Goal: Complete application form

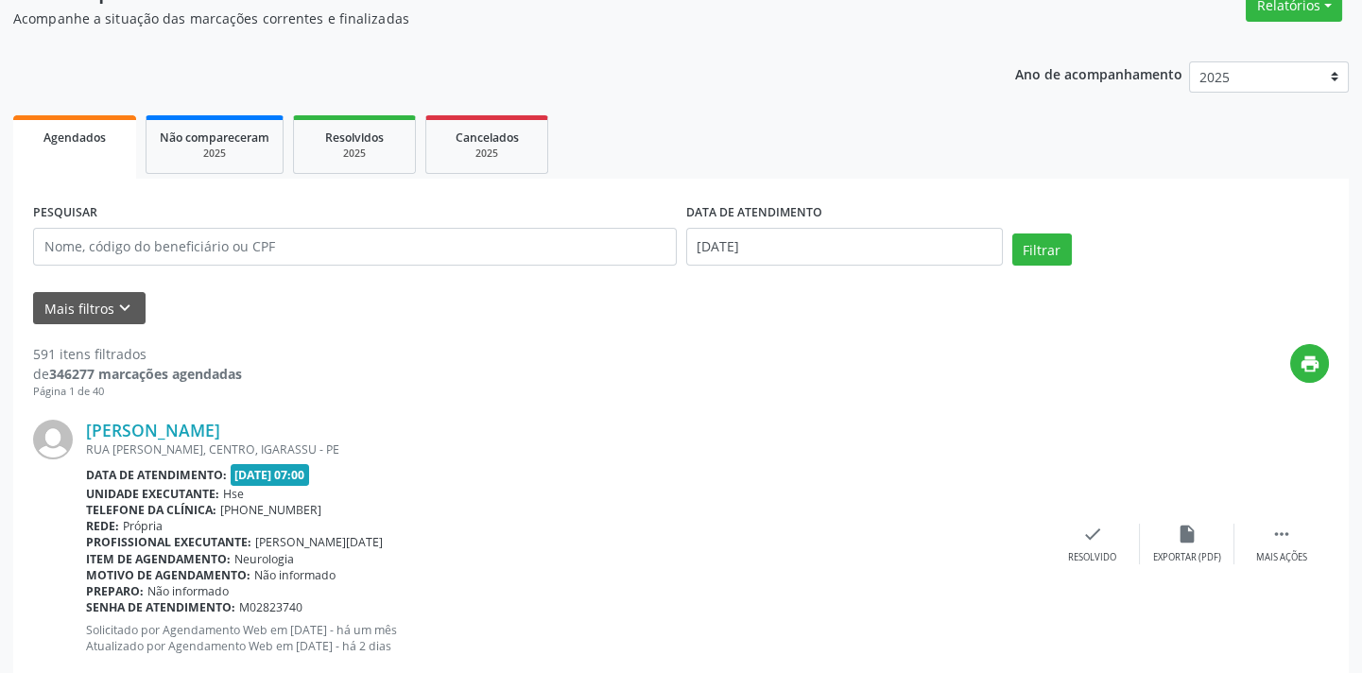
scroll to position [171, 0]
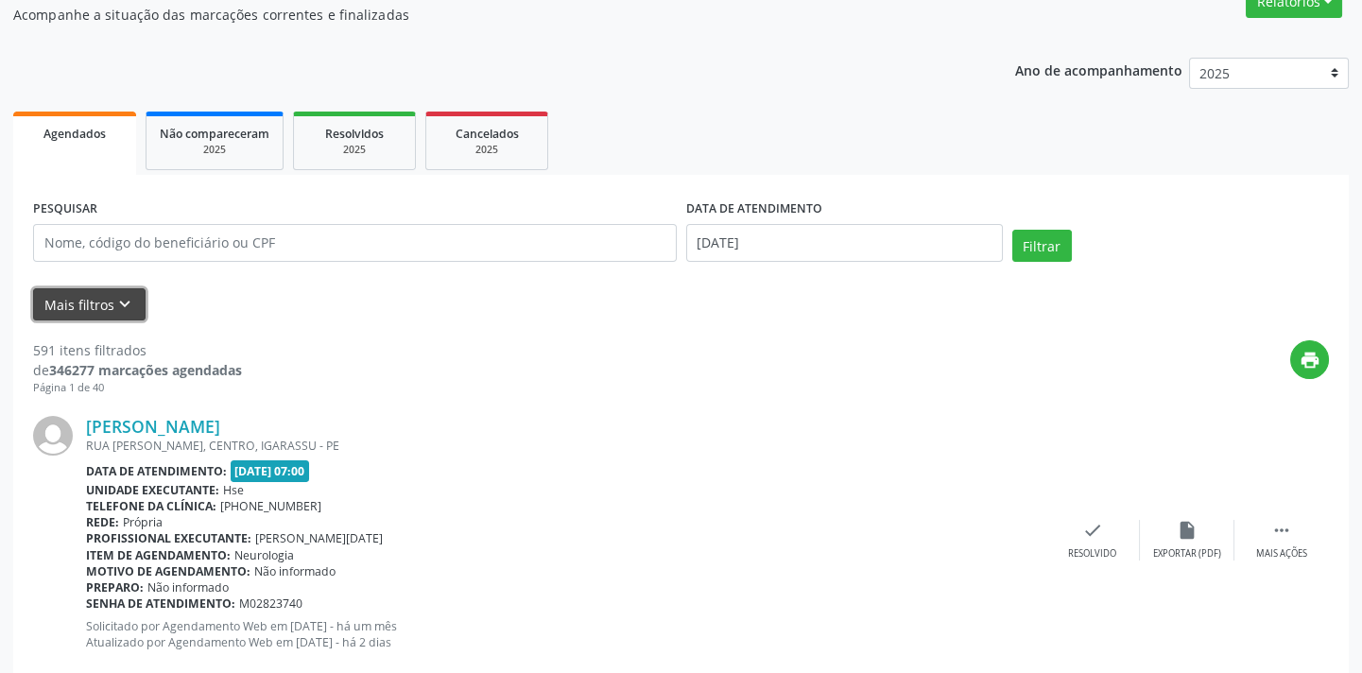
click at [114, 301] on icon "keyboard_arrow_down" at bounding box center [124, 304] width 21 height 21
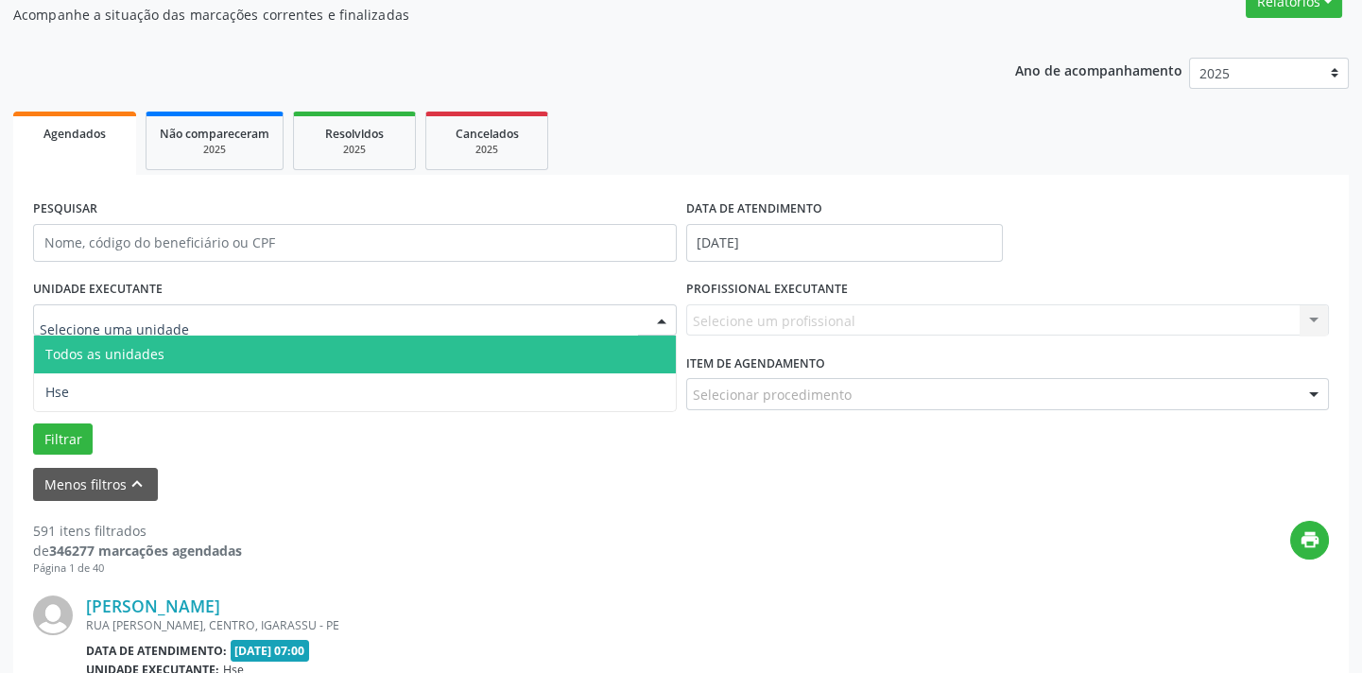
click at [292, 331] on div at bounding box center [355, 320] width 644 height 32
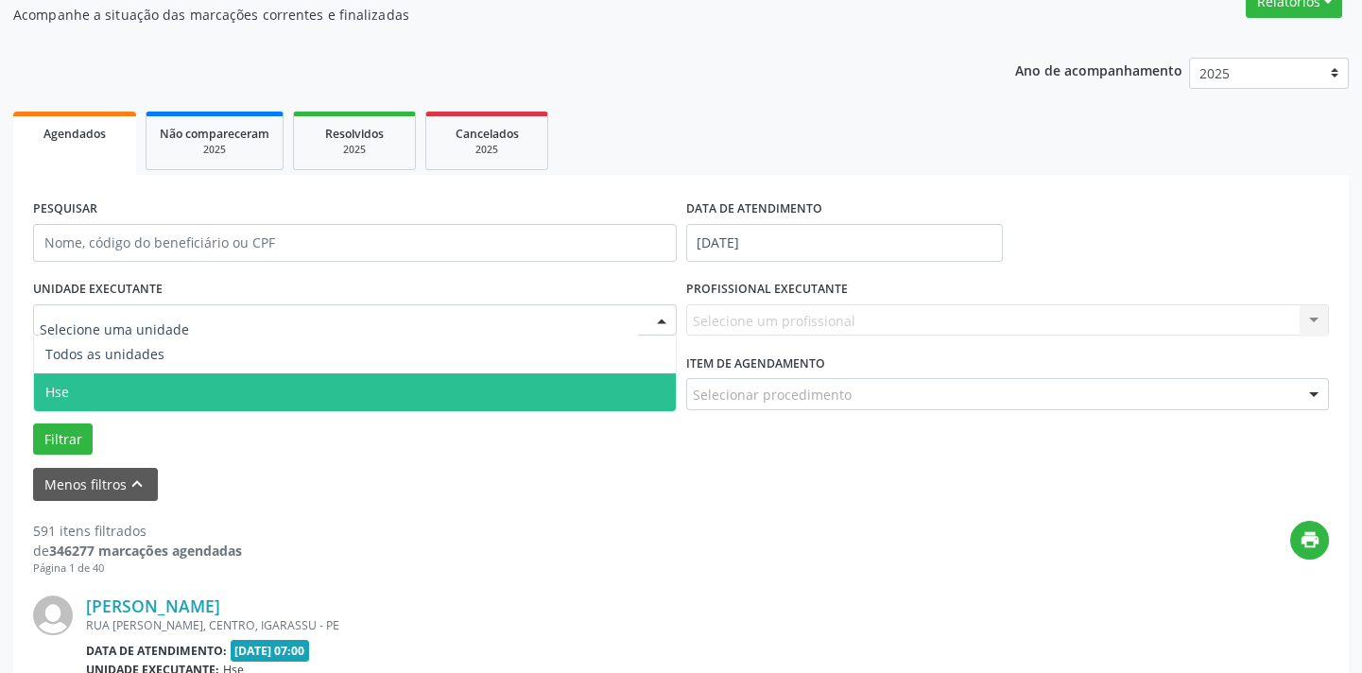
click at [289, 393] on span "Hse" at bounding box center [355, 392] width 642 height 38
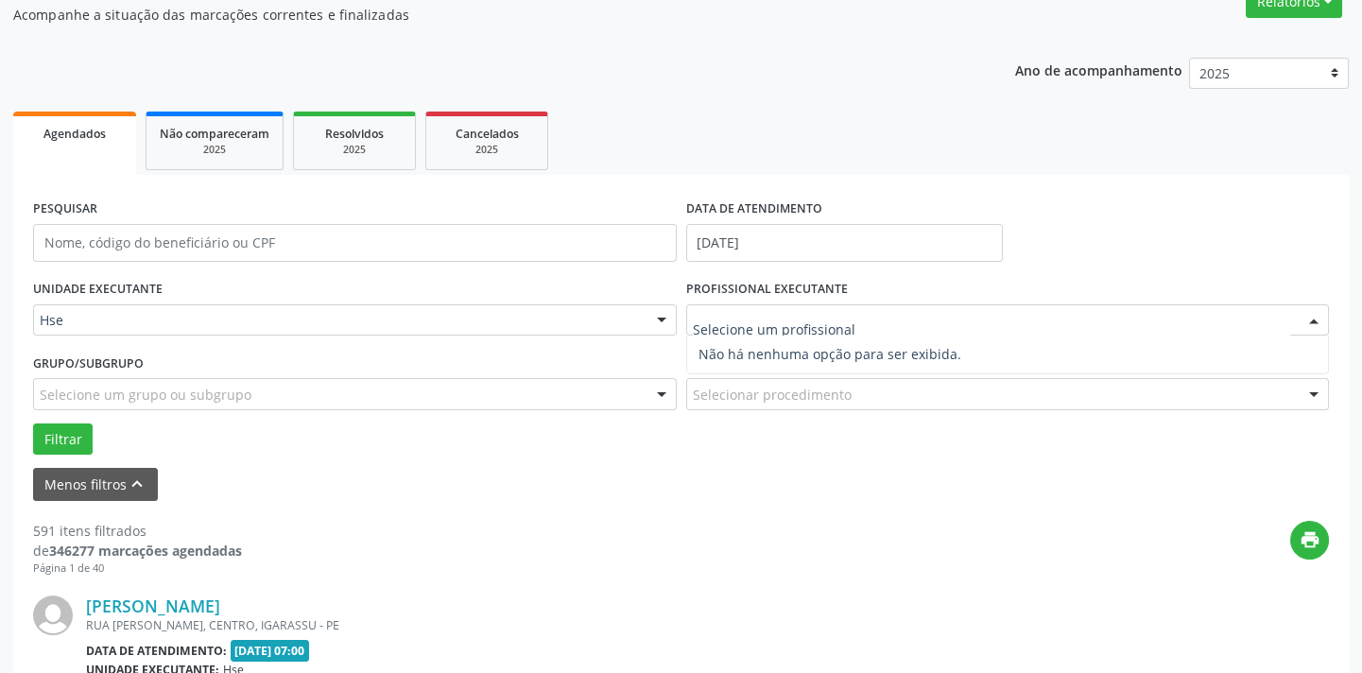
click at [754, 319] on input "text" at bounding box center [992, 330] width 598 height 38
click at [1309, 317] on div at bounding box center [1314, 321] width 28 height 32
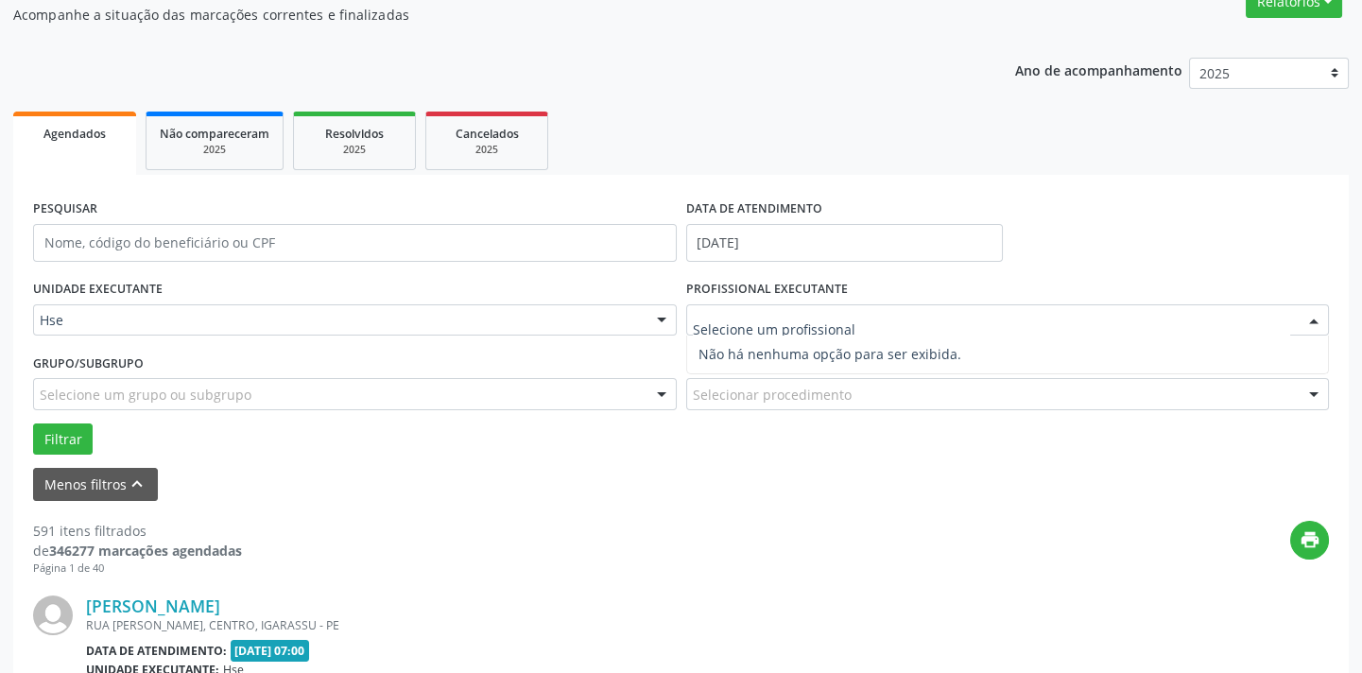
click at [1257, 318] on div at bounding box center [1008, 320] width 644 height 32
click at [1257, 318] on input "text" at bounding box center [992, 330] width 598 height 38
click at [777, 327] on input "text" at bounding box center [992, 330] width 598 height 38
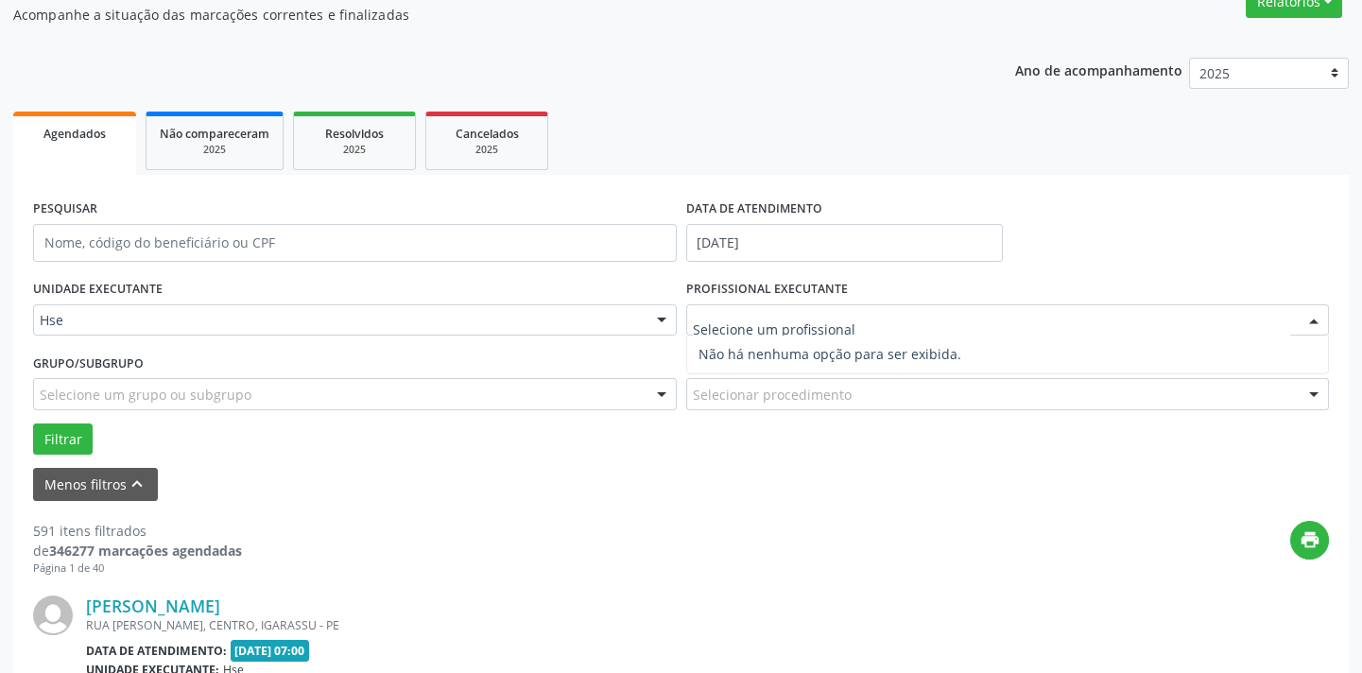
click at [777, 327] on input "text" at bounding box center [992, 330] width 598 height 38
click at [775, 327] on input "text" at bounding box center [992, 330] width 598 height 38
click at [779, 320] on input "text" at bounding box center [992, 330] width 598 height 38
click at [755, 320] on input "text" at bounding box center [992, 330] width 598 height 38
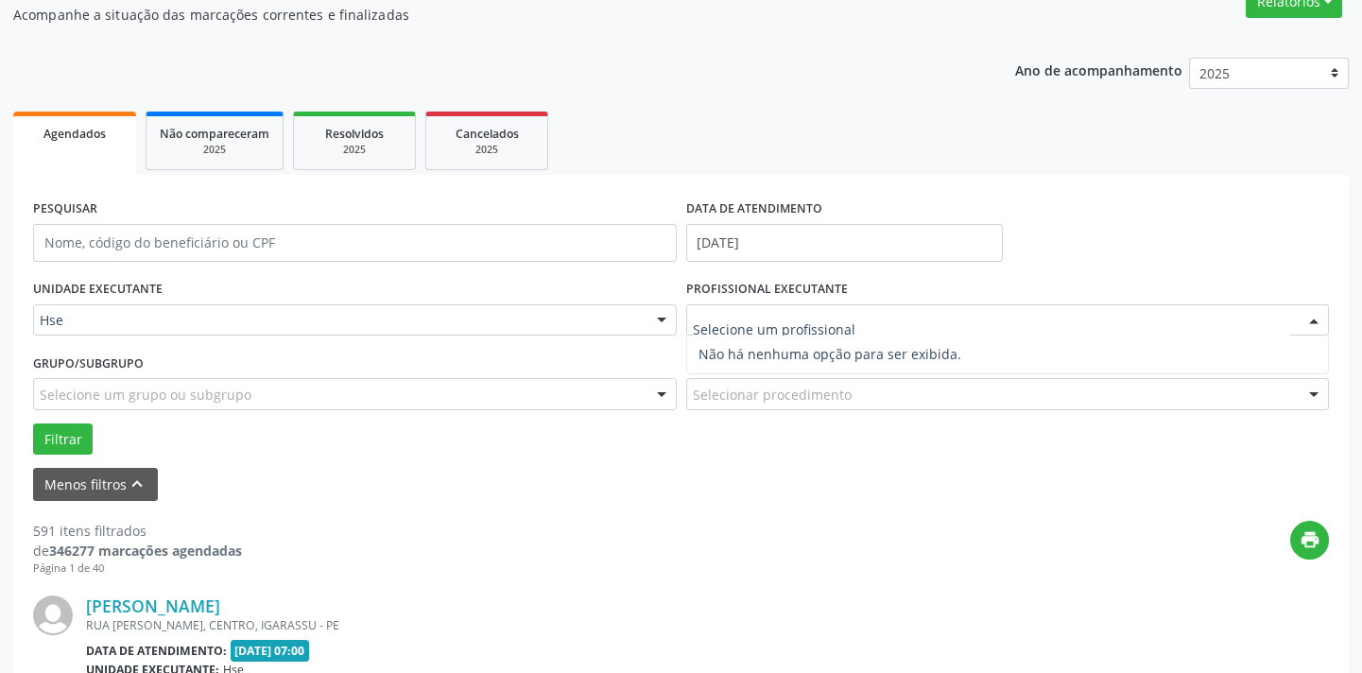
click at [755, 320] on input "text" at bounding box center [992, 330] width 598 height 38
click at [1314, 321] on div at bounding box center [1314, 321] width 28 height 32
click at [1210, 307] on div at bounding box center [1008, 320] width 644 height 32
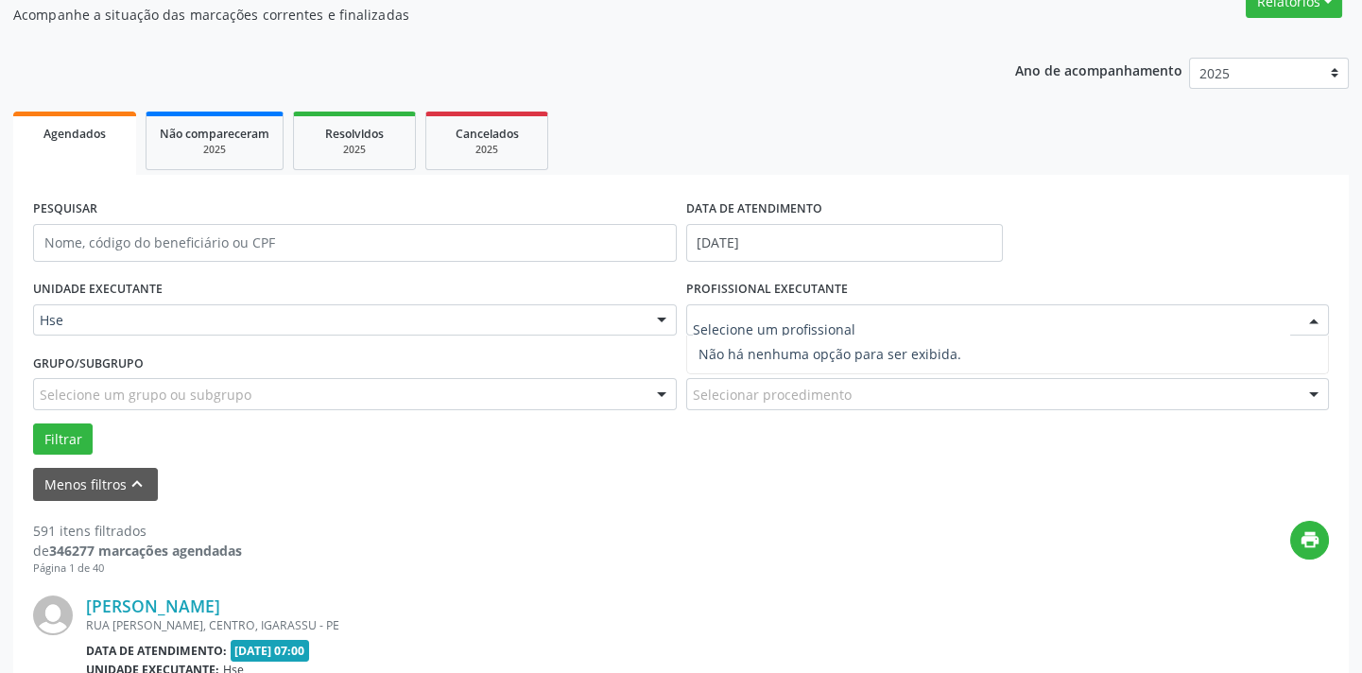
click at [1321, 331] on div at bounding box center [1314, 321] width 28 height 32
click at [1248, 316] on div at bounding box center [1008, 320] width 644 height 32
type input "i"
